Goal: Information Seeking & Learning: Learn about a topic

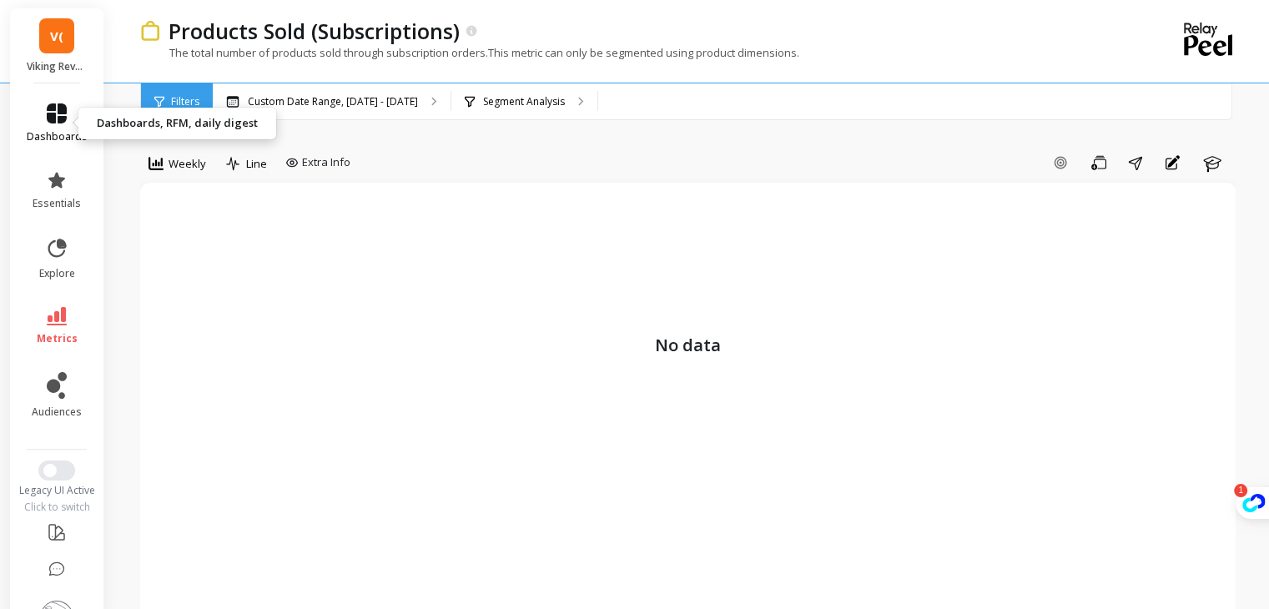
click at [48, 111] on icon at bounding box center [57, 113] width 20 height 20
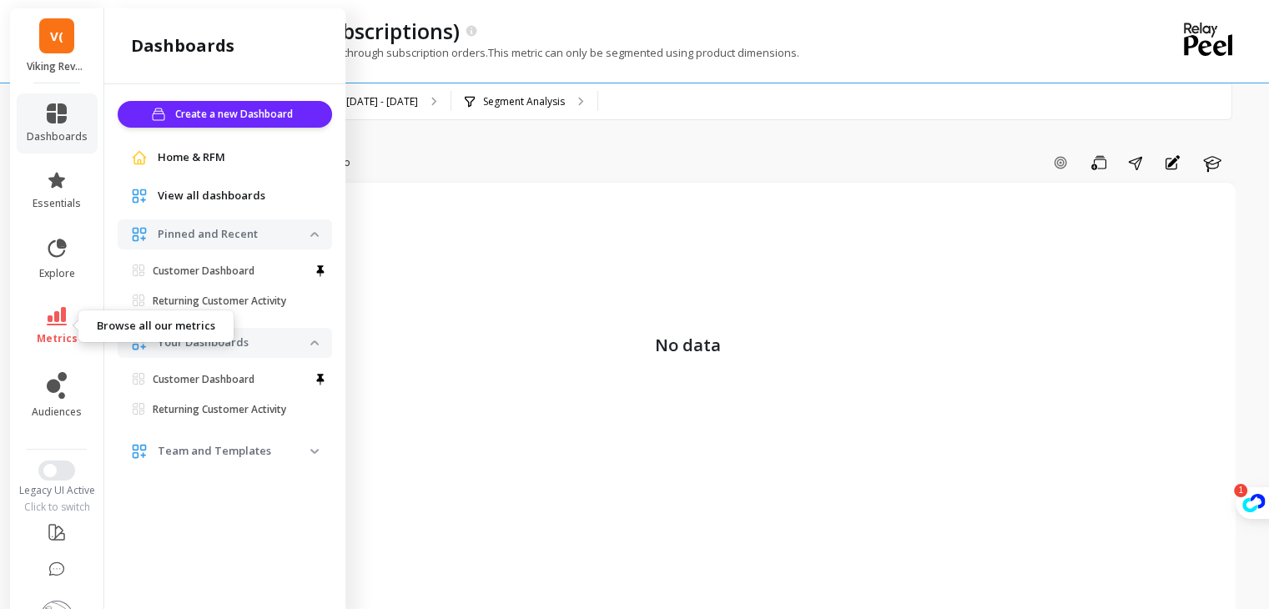
click at [58, 315] on icon at bounding box center [57, 316] width 20 height 18
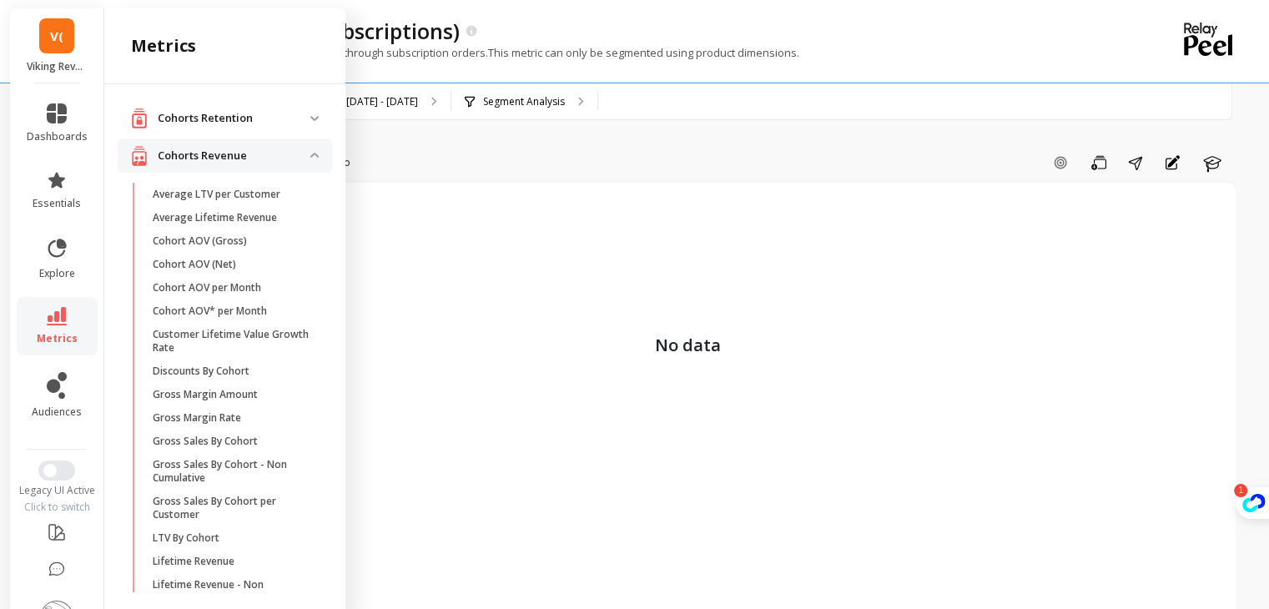
click at [296, 123] on p "Cohorts Retention" at bounding box center [234, 118] width 153 height 17
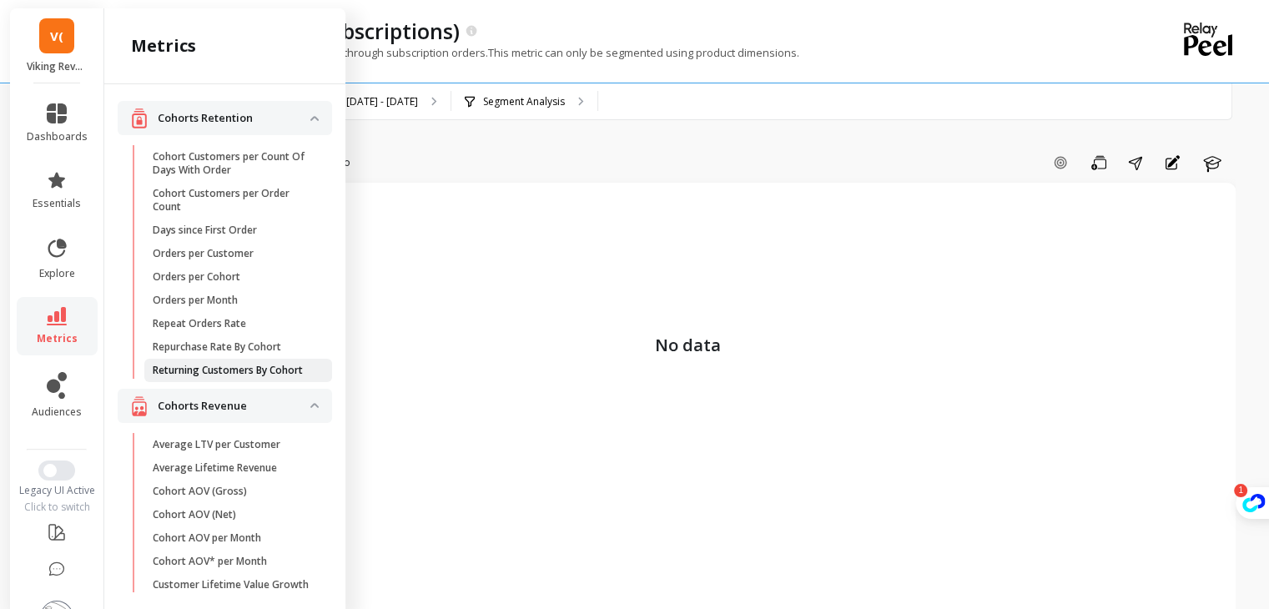
click at [229, 373] on p "Returning Customers By Cohort" at bounding box center [228, 370] width 150 height 13
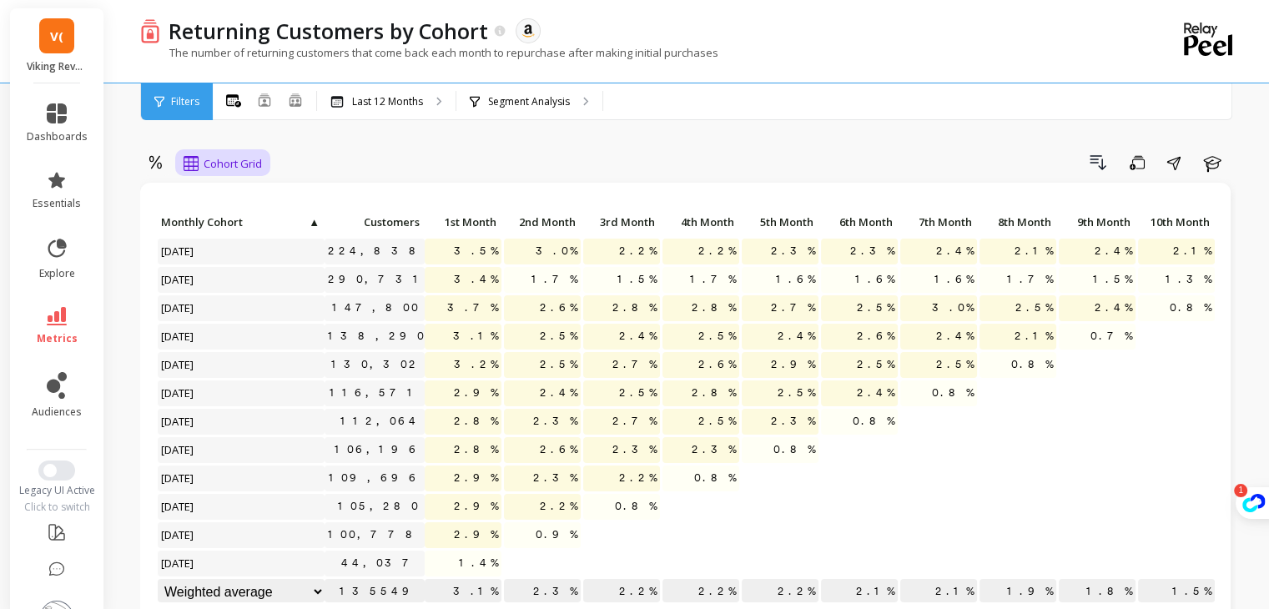
click at [230, 161] on span "Cohort Grid" at bounding box center [233, 164] width 58 height 16
click at [222, 234] on div "Cohort Line" at bounding box center [236, 233] width 95 height 16
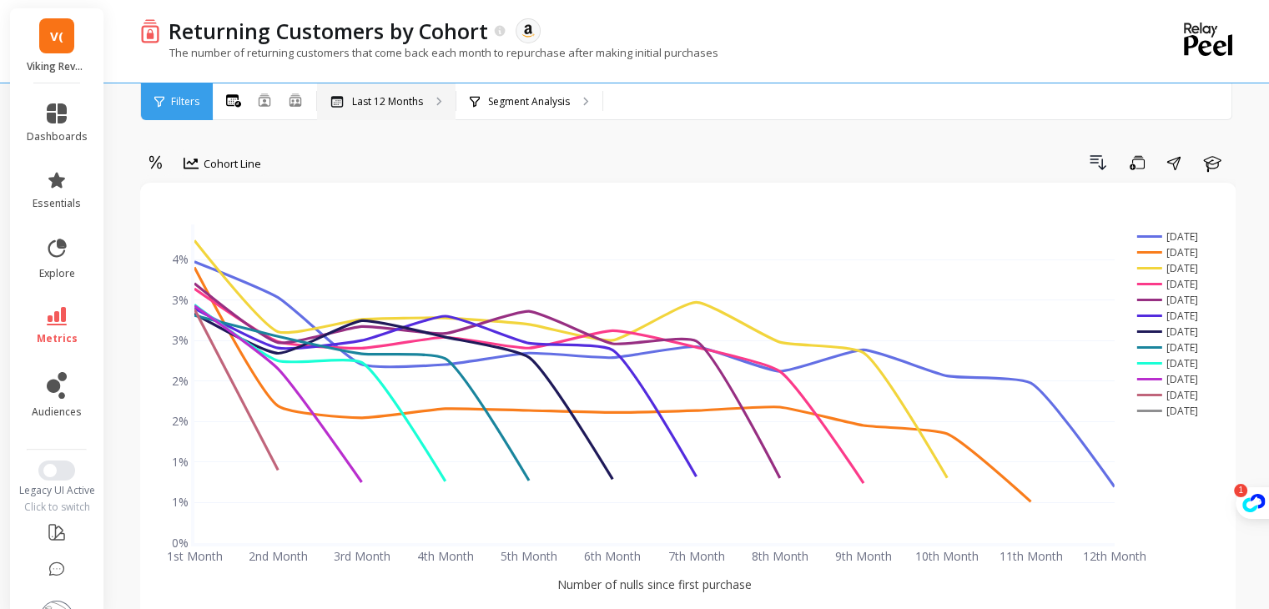
click at [374, 103] on p "Last 12 Months" at bounding box center [387, 101] width 71 height 13
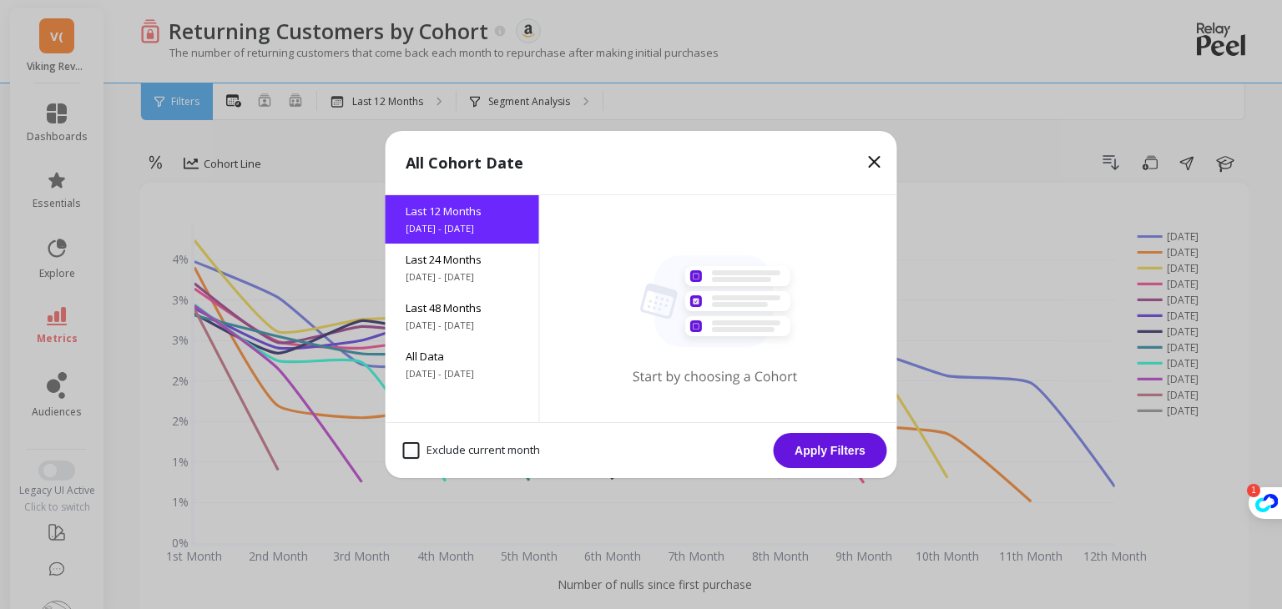
click at [871, 158] on icon at bounding box center [874, 162] width 20 height 20
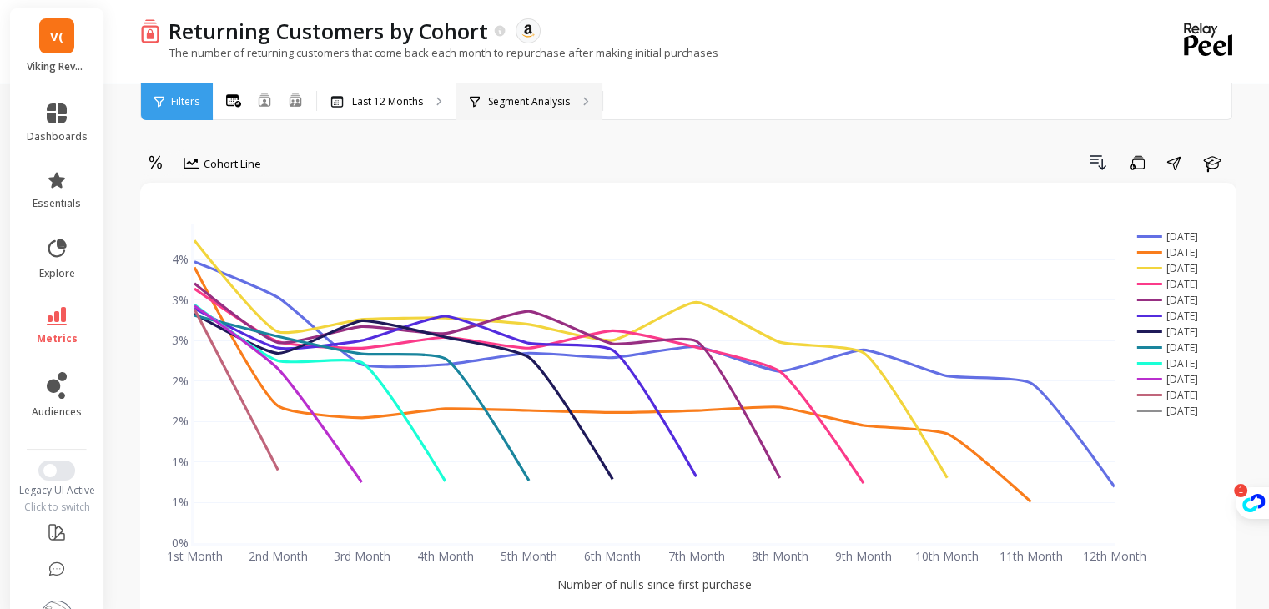
click at [542, 117] on div "Segment Analysis" at bounding box center [529, 101] width 146 height 37
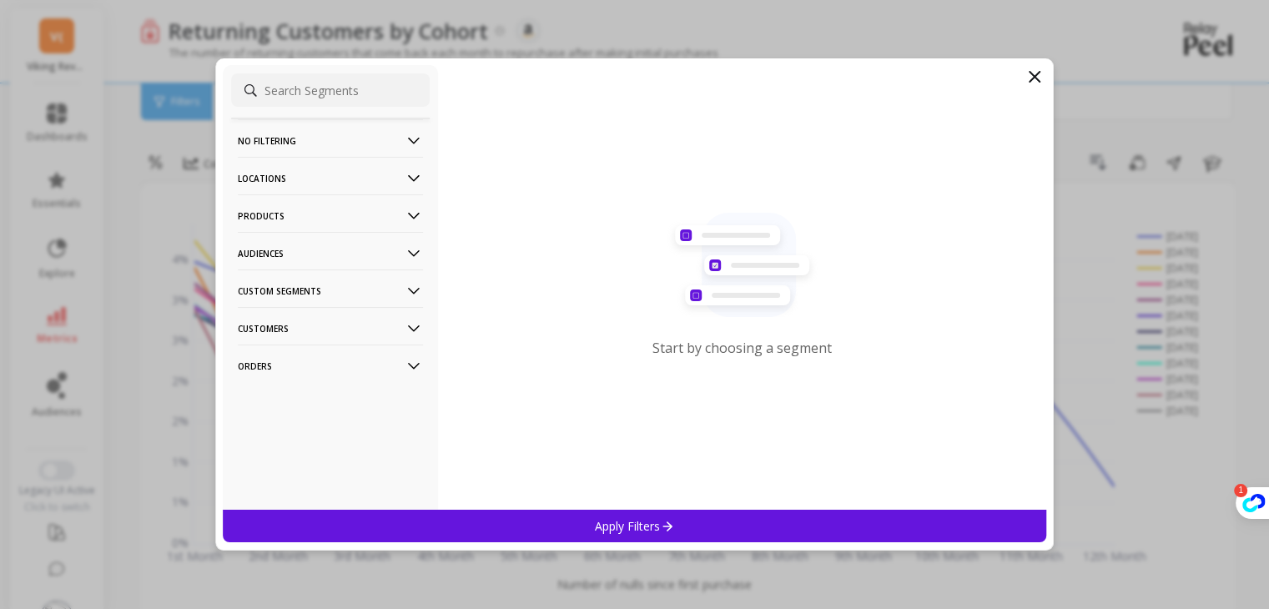
click at [312, 244] on p "Audiences" at bounding box center [330, 253] width 185 height 43
click at [297, 296] on p "Custom Segments" at bounding box center [330, 290] width 185 height 43
click at [295, 328] on p "Customers" at bounding box center [330, 328] width 185 height 43
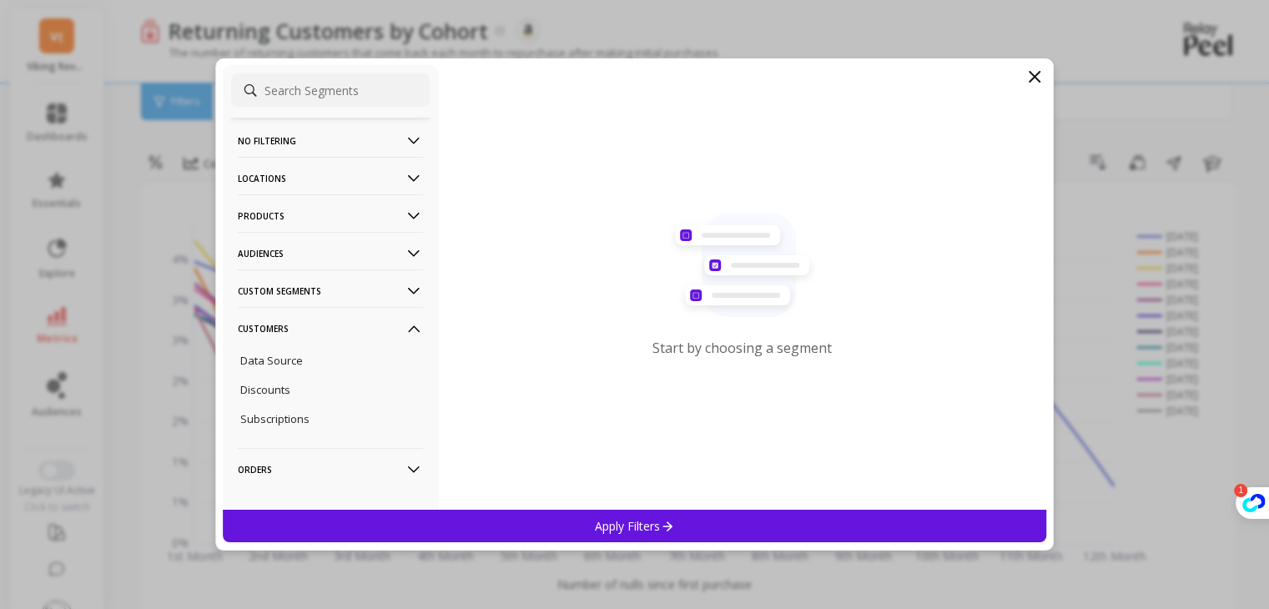
click at [1039, 74] on icon at bounding box center [1035, 77] width 20 height 20
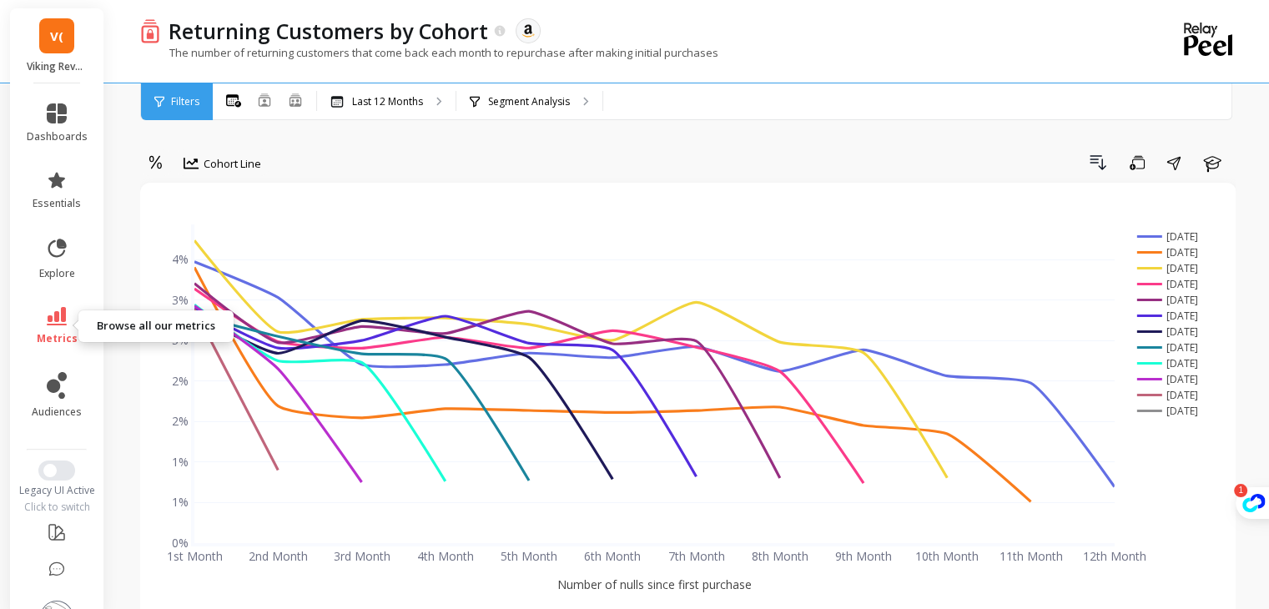
click at [41, 337] on span "metrics" at bounding box center [57, 338] width 41 height 13
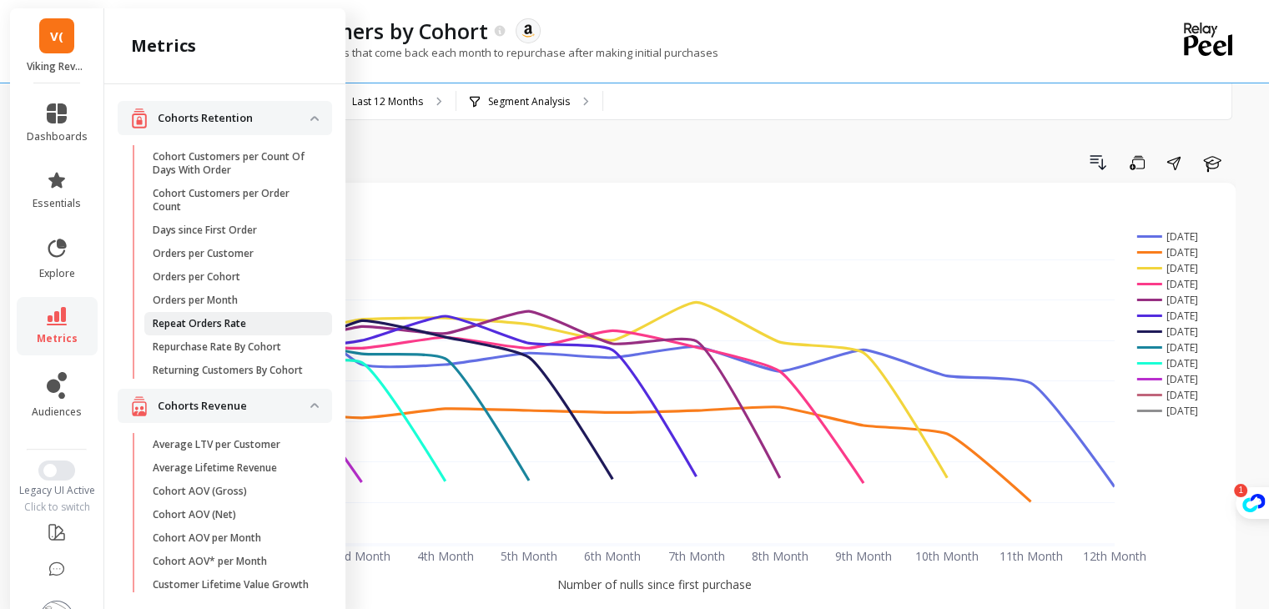
click at [268, 322] on span "Repeat Orders Rate" at bounding box center [232, 323] width 159 height 13
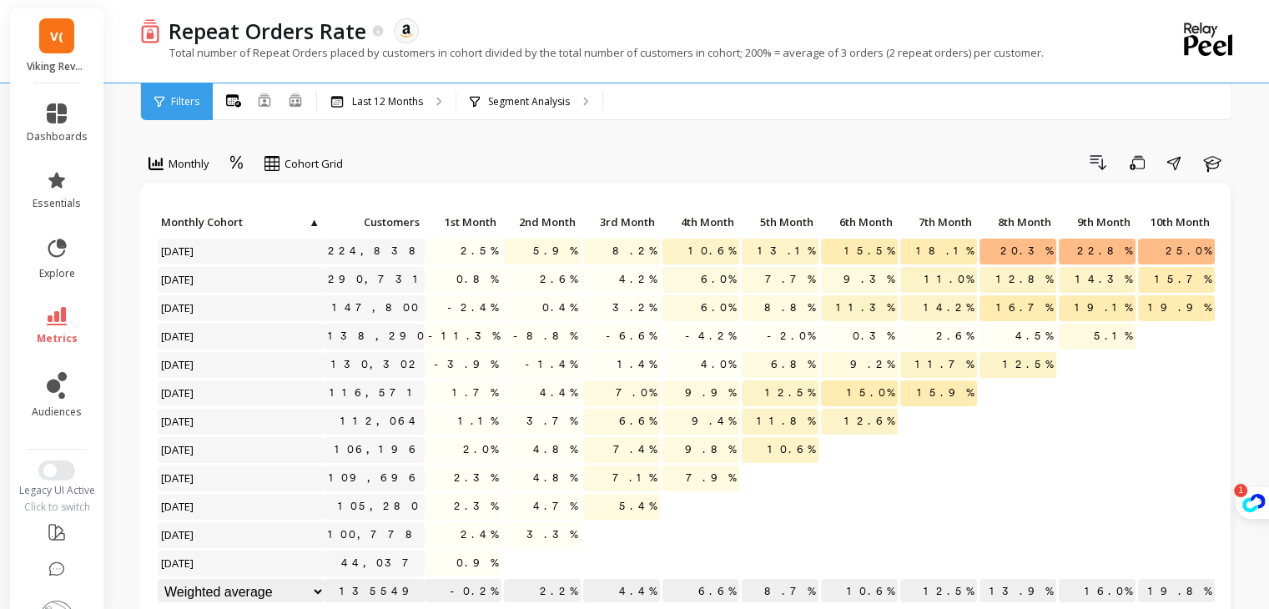
click at [192, 164] on span "Monthly" at bounding box center [189, 164] width 41 height 16
click at [304, 171] on span "Cohort Grid" at bounding box center [314, 164] width 58 height 16
click at [299, 228] on div "Cohort Line" at bounding box center [317, 233] width 95 height 16
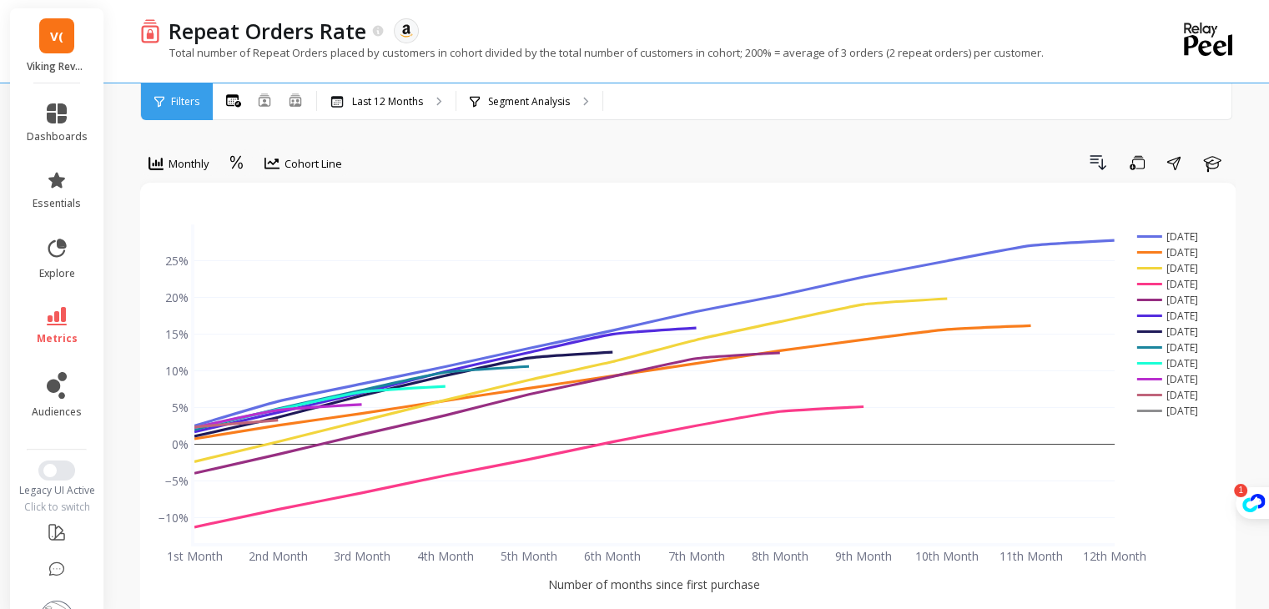
click at [330, 154] on div "Cohort Line" at bounding box center [303, 164] width 78 height 20
click at [307, 208] on div "Cohort Grid" at bounding box center [317, 202] width 95 height 16
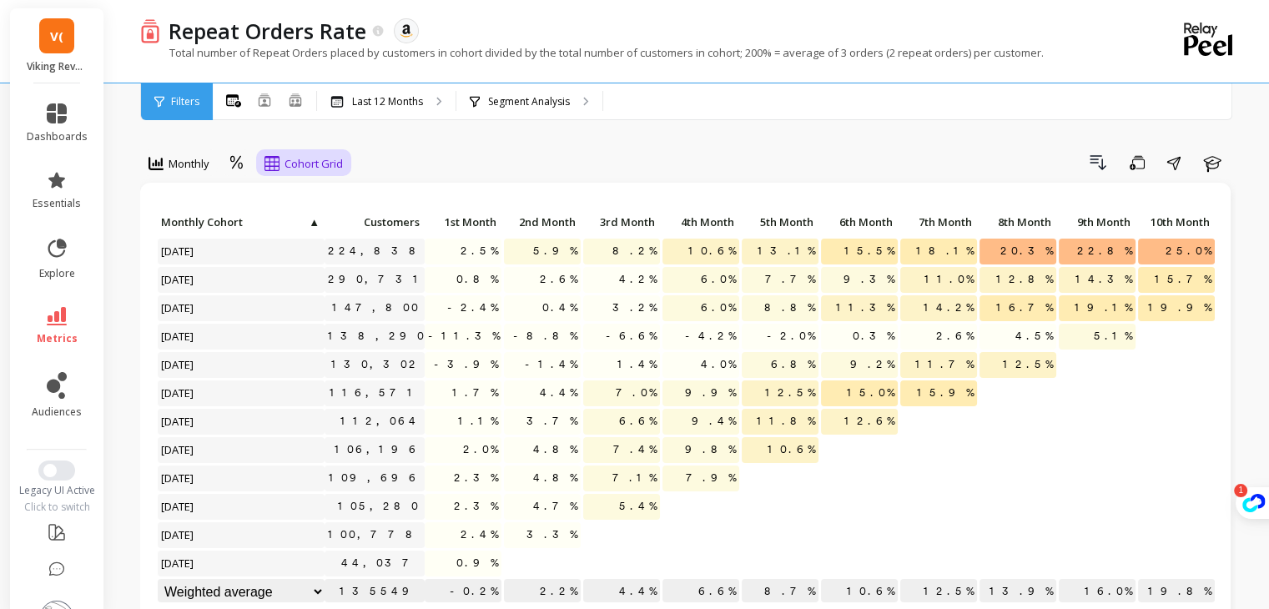
click at [294, 156] on span "Cohort Grid" at bounding box center [314, 164] width 58 height 16
click at [319, 227] on div "Cohort Line" at bounding box center [317, 233] width 95 height 16
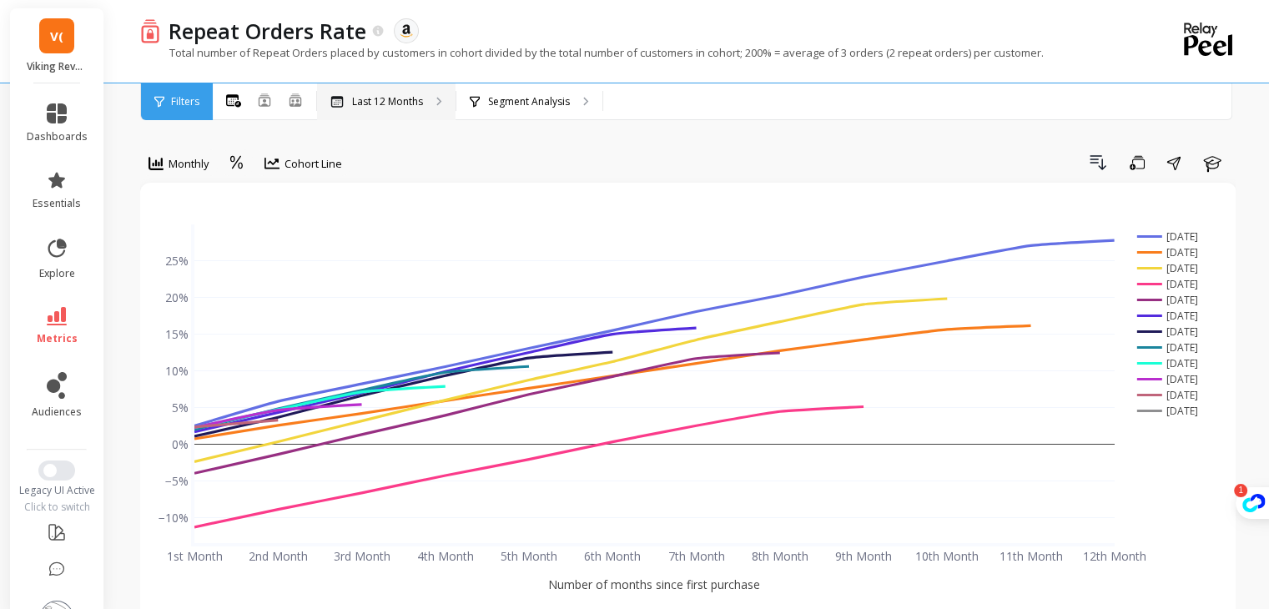
click at [367, 101] on p "Last 12 Months" at bounding box center [387, 101] width 71 height 13
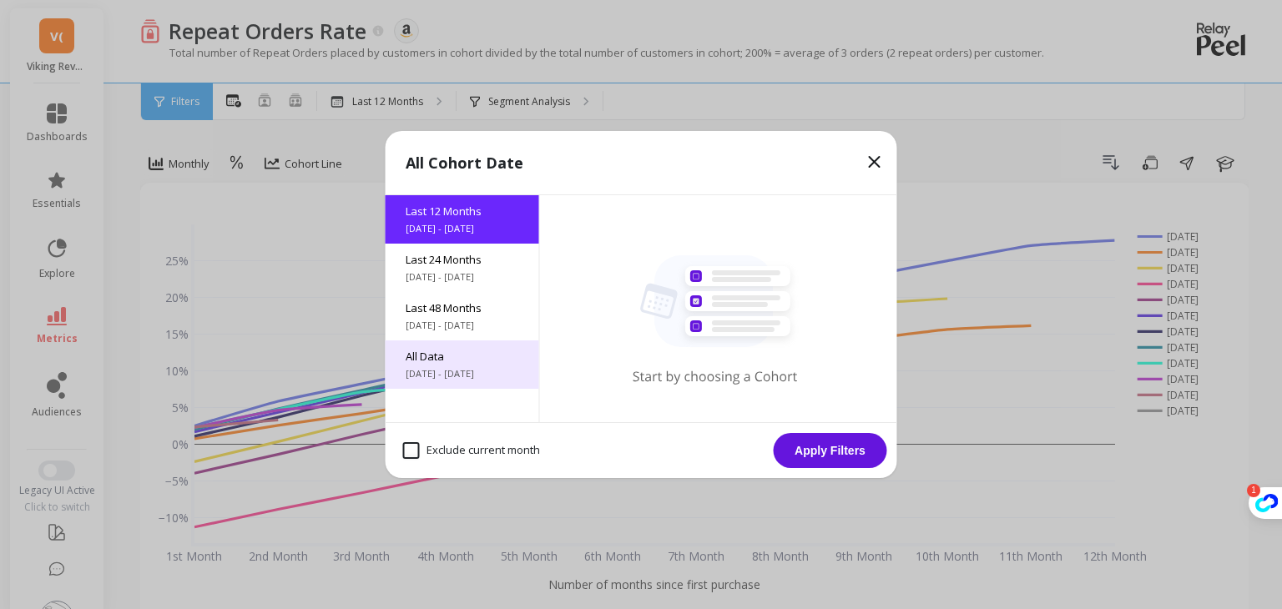
click at [489, 362] on span "All Data" at bounding box center [462, 356] width 113 height 15
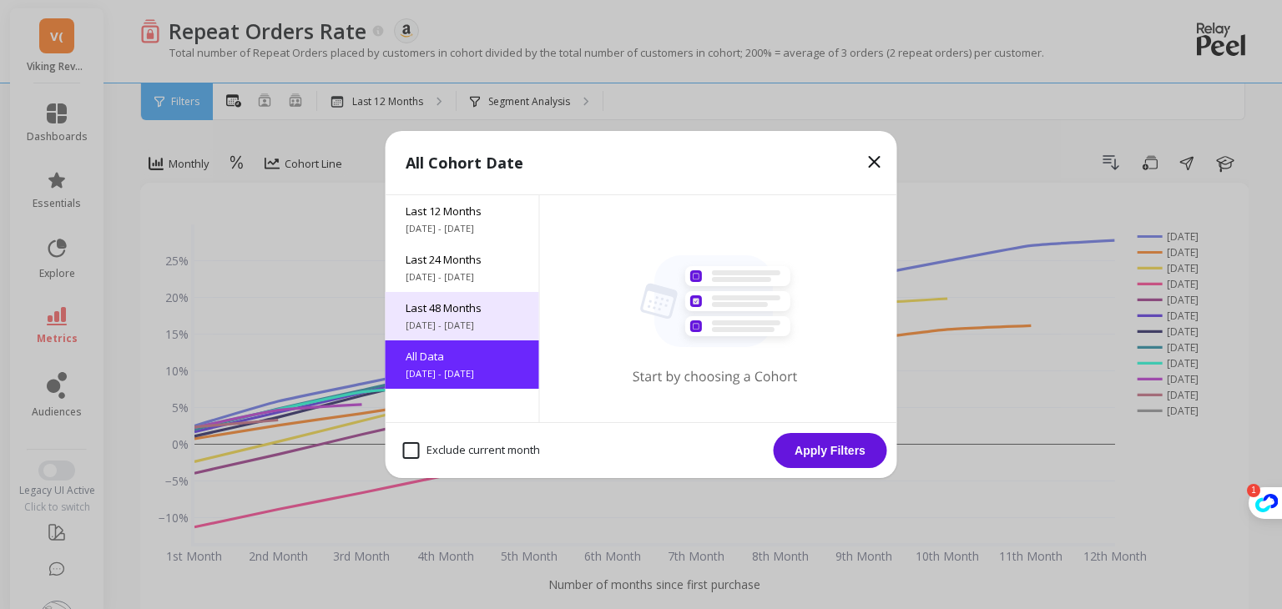
click at [481, 315] on span "Last 48 Months" at bounding box center [462, 307] width 113 height 15
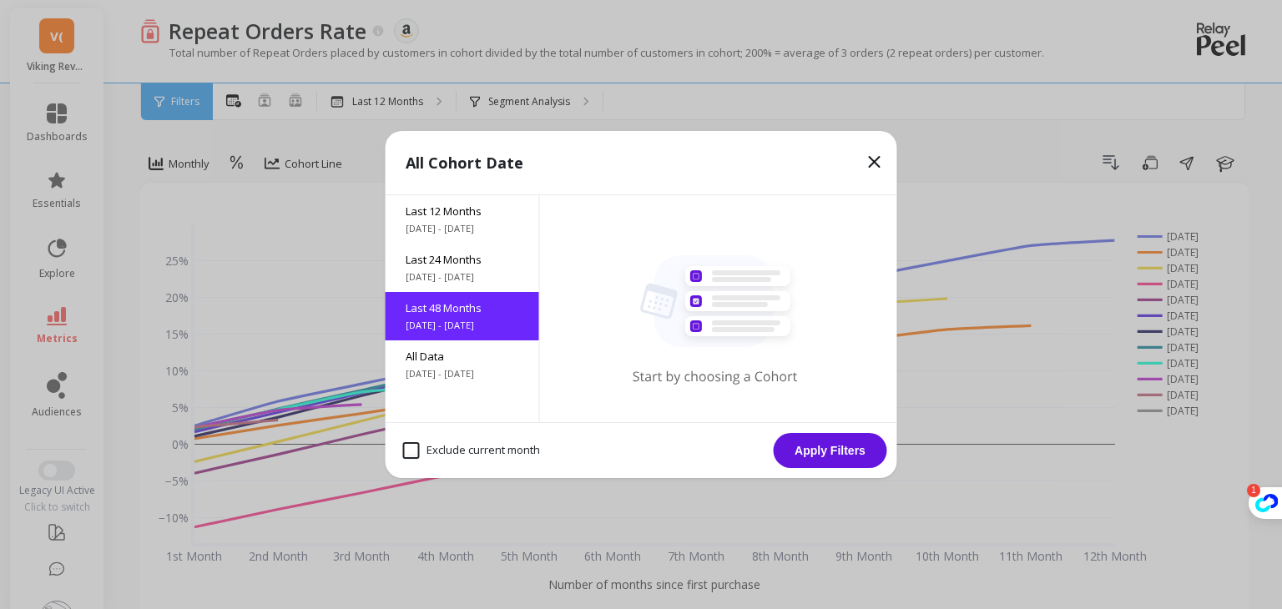
click at [834, 446] on button "Apply Filters" at bounding box center [829, 450] width 113 height 35
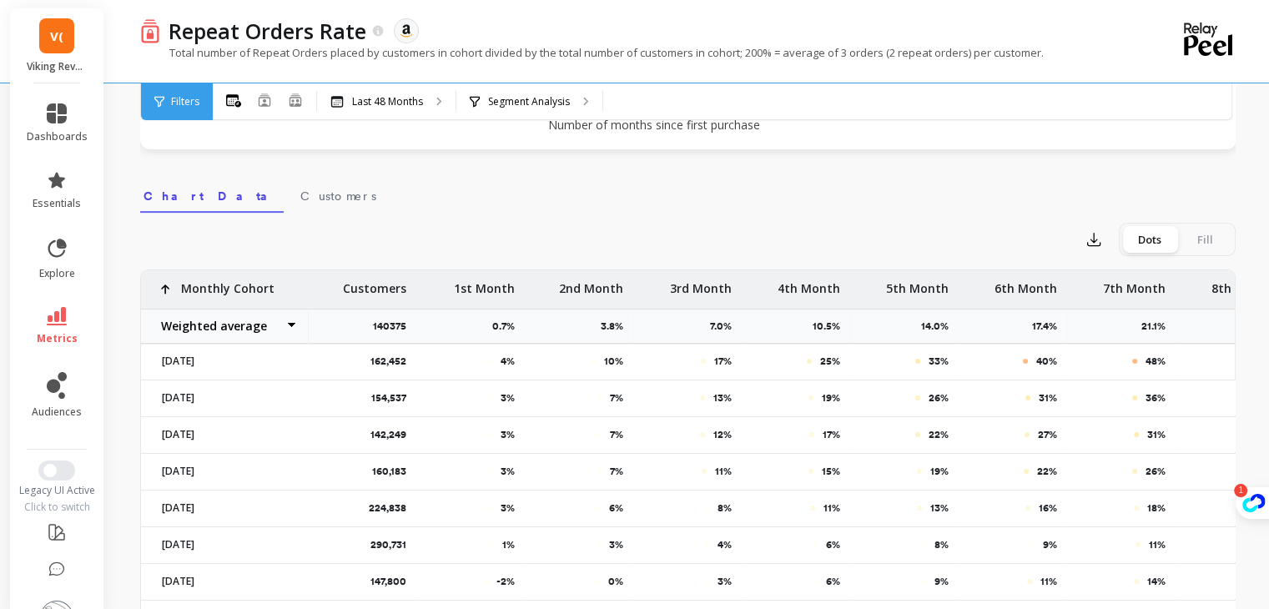
scroll to position [501, 0]
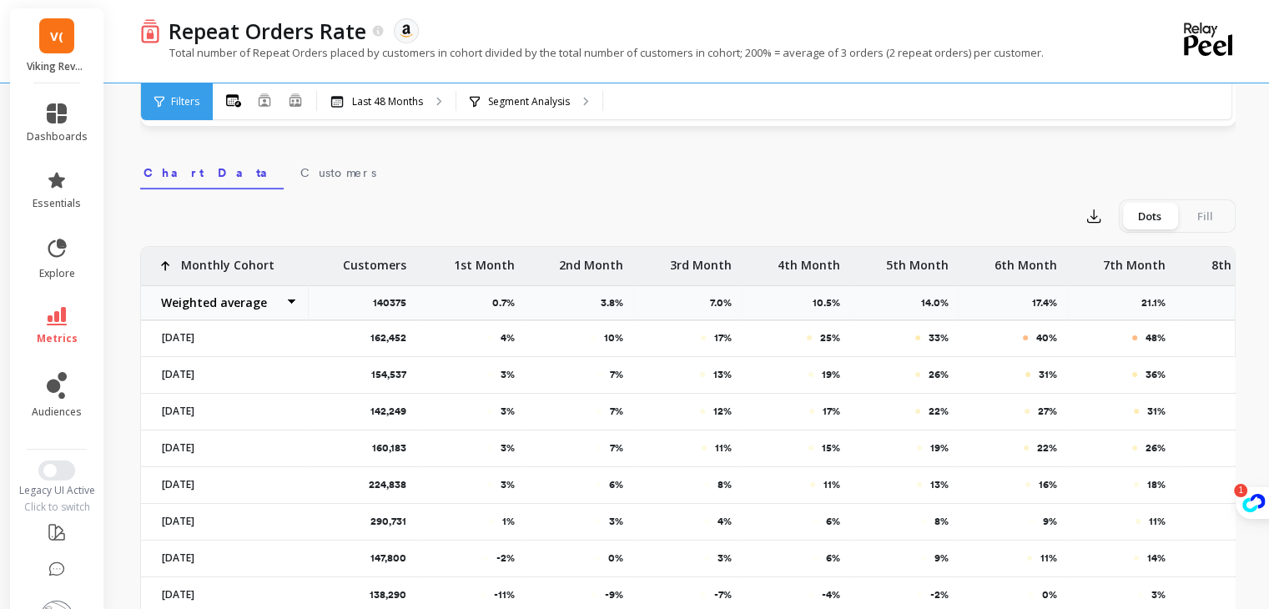
click at [1211, 209] on div "Fill" at bounding box center [1204, 216] width 55 height 27
click at [0, 0] on input "Dots Fill" at bounding box center [0, 0] width 0 height 0
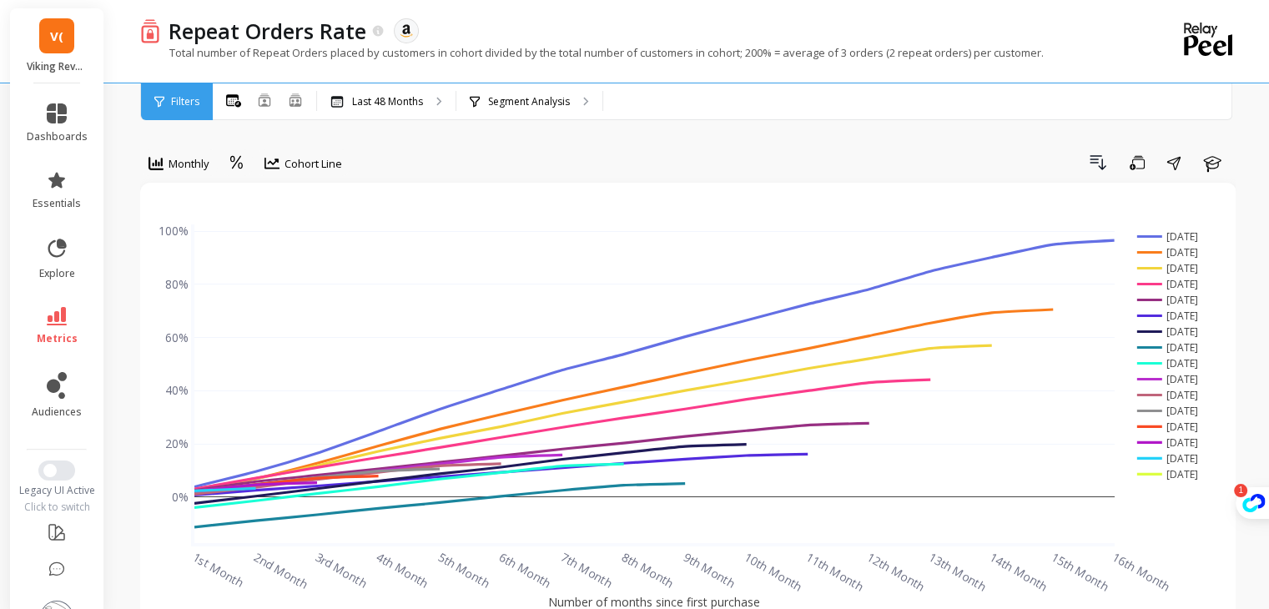
scroll to position [46, 0]
